Goal: Transaction & Acquisition: Register for event/course

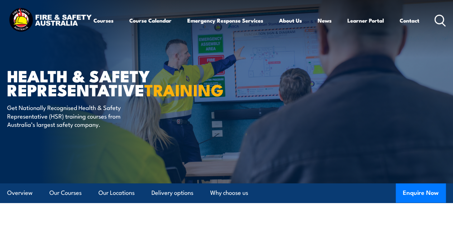
click at [57, 19] on img at bounding box center [50, 20] width 86 height 28
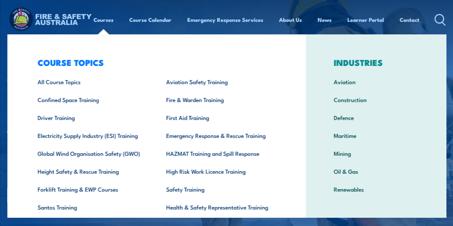
click at [23, 42] on div "COURSE TOPICS All Course Topics Aviation Safety Training Confined Space Trainin…" at bounding box center [156, 147] width 299 height 227
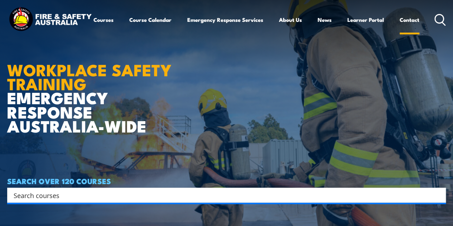
click at [400, 28] on link "Contact" at bounding box center [410, 19] width 20 height 17
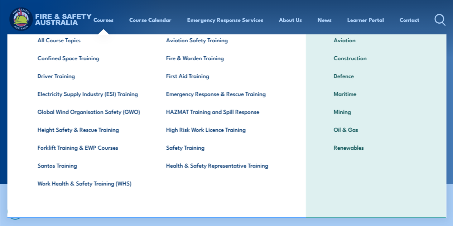
scroll to position [42, 0]
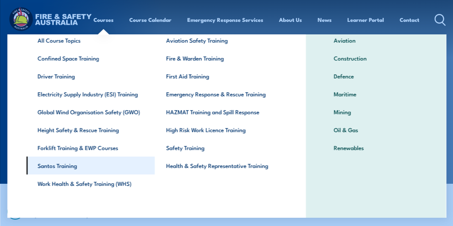
click at [65, 165] on link "Santos Training" at bounding box center [90, 166] width 129 height 18
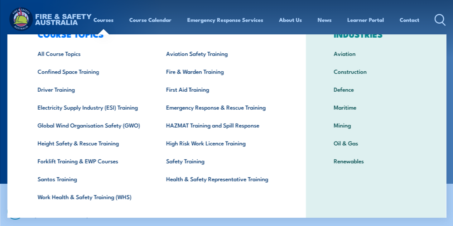
scroll to position [28, 0]
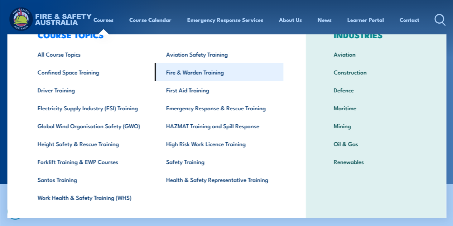
click at [194, 72] on link "Fire & Warden Training" at bounding box center [219, 72] width 129 height 18
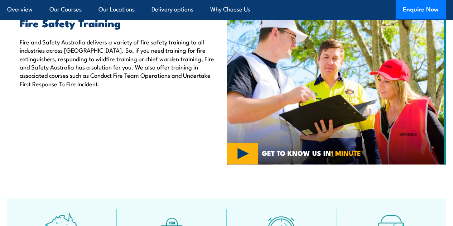
scroll to position [243, 0]
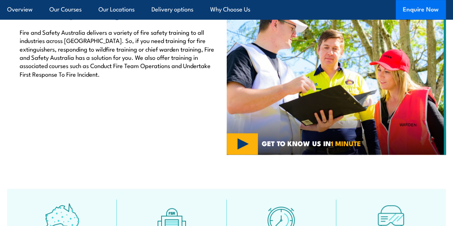
click at [417, 11] on button "Enquire Now" at bounding box center [421, 9] width 50 height 19
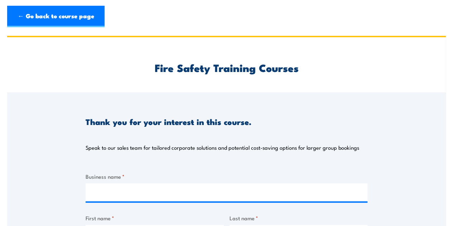
click at [324, 78] on div "Fire Safety Training Courses" at bounding box center [227, 64] width 282 height 55
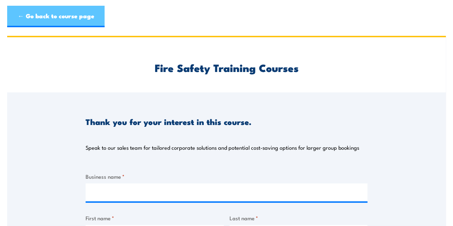
click at [50, 17] on link "← Go back to course page" at bounding box center [55, 17] width 97 height 22
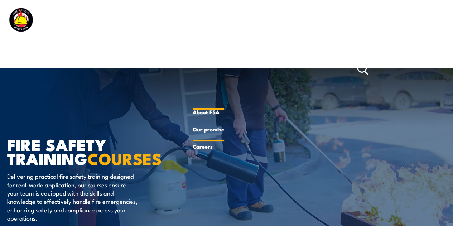
click at [215, 132] on link "Our promise" at bounding box center [209, 129] width 32 height 17
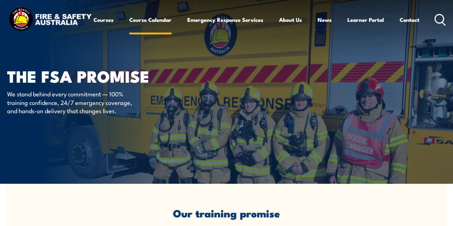
click at [129, 28] on link "Course Calendar" at bounding box center [150, 19] width 42 height 17
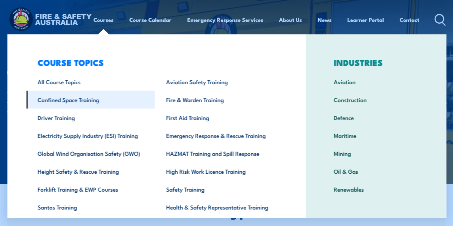
click at [86, 102] on link "Confined Space Training" at bounding box center [90, 100] width 129 height 18
click at [57, 97] on link "Confined Space Training" at bounding box center [90, 100] width 129 height 18
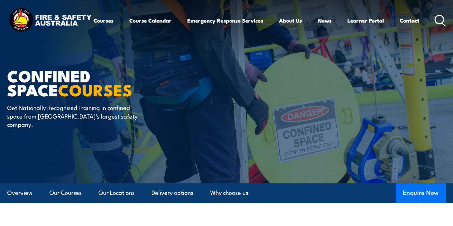
click at [422, 203] on button "Enquire Now" at bounding box center [421, 193] width 50 height 19
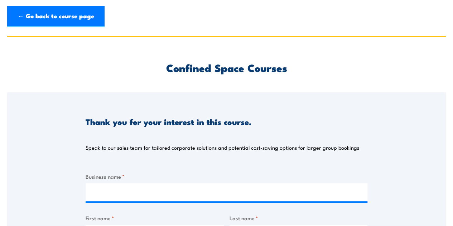
click at [320, 118] on div "Thank you for your interest in this course. Speak to our sales team for tailore…" at bounding box center [227, 126] width 282 height 68
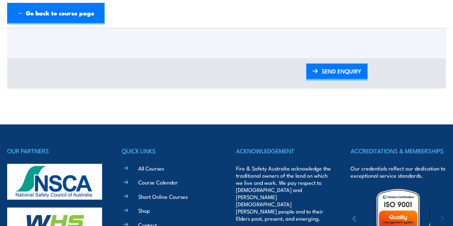
scroll to position [358, 0]
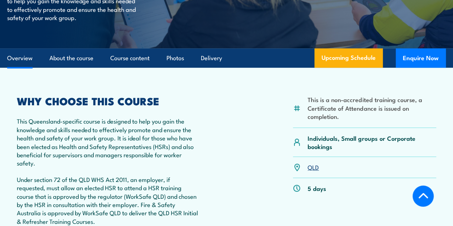
scroll to position [175, 0]
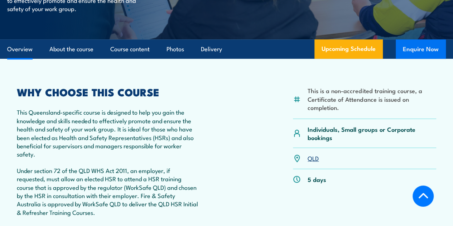
click at [428, 59] on button "Enquire Now" at bounding box center [421, 48] width 50 height 19
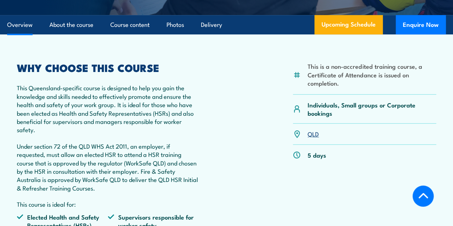
scroll to position [209, 0]
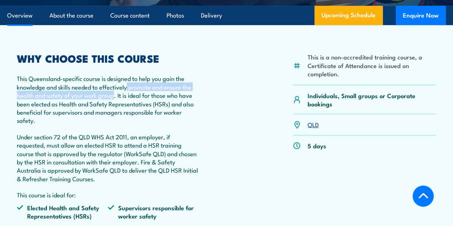
drag, startPoint x: 128, startPoint y: 104, endPoint x: 115, endPoint y: 113, distance: 15.1
click at [115, 113] on p "This Queensland-specific course is designed to help you gain the knowledge and …" at bounding box center [108, 99] width 182 height 50
copy p "promote and ensure the health and safety of your work group"
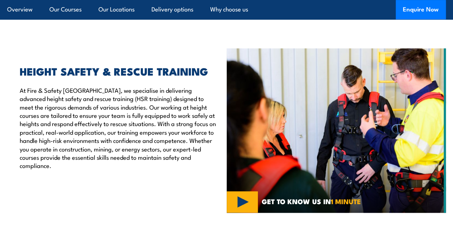
scroll to position [229, 0]
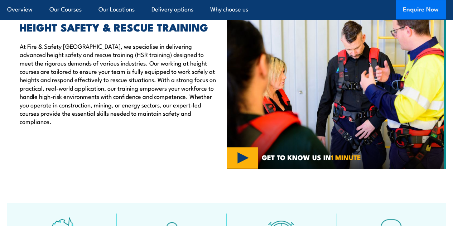
drag, startPoint x: 415, startPoint y: 13, endPoint x: 400, endPoint y: 13, distance: 15.1
click at [415, 13] on button "Enquire Now" at bounding box center [421, 9] width 50 height 19
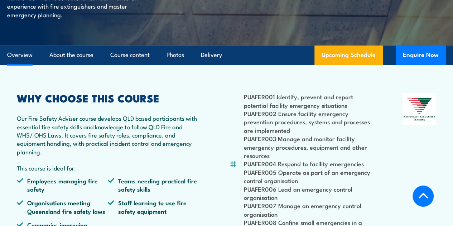
scroll to position [147, 0]
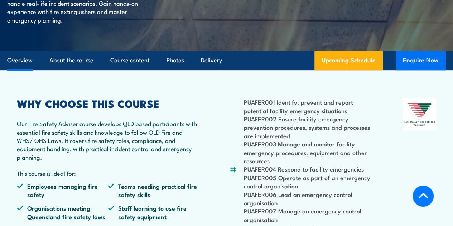
click at [419, 70] on button "Enquire Now" at bounding box center [421, 60] width 50 height 19
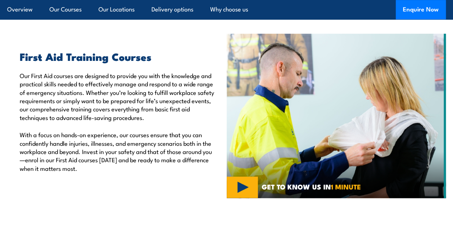
scroll to position [208, 0]
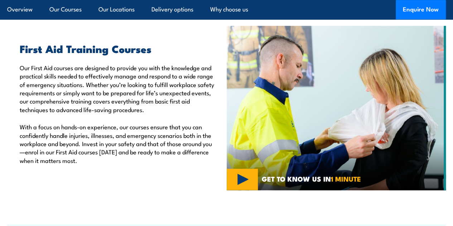
drag, startPoint x: 421, startPoint y: 9, endPoint x: 265, endPoint y: 13, distance: 156.0
click at [265, 13] on article "Overview Our Courses Our Locations Delivery options Why choose us Enquire Now" at bounding box center [226, 9] width 439 height 19
click at [417, 12] on button "Enquire Now" at bounding box center [421, 9] width 50 height 19
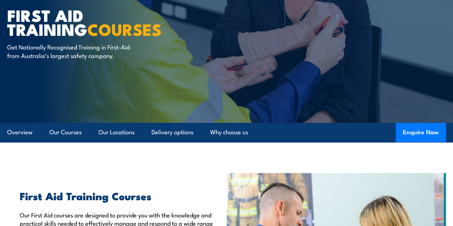
scroll to position [58, 0]
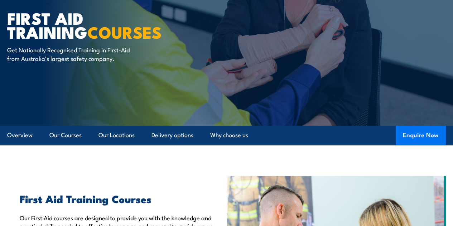
click at [425, 145] on button "Enquire Now" at bounding box center [421, 135] width 50 height 19
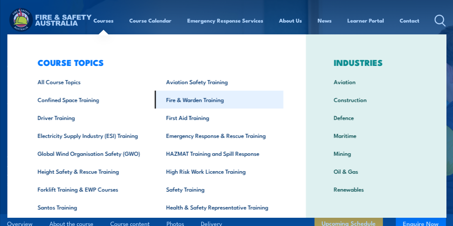
click at [204, 104] on link "Fire & Warden Training" at bounding box center [219, 100] width 129 height 18
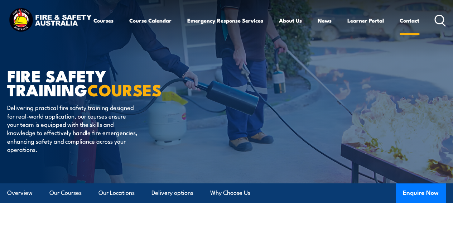
click at [400, 29] on link "Contact" at bounding box center [410, 20] width 20 height 17
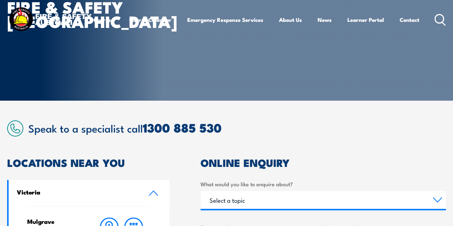
scroll to position [103, 0]
